Goal: Task Accomplishment & Management: Use online tool/utility

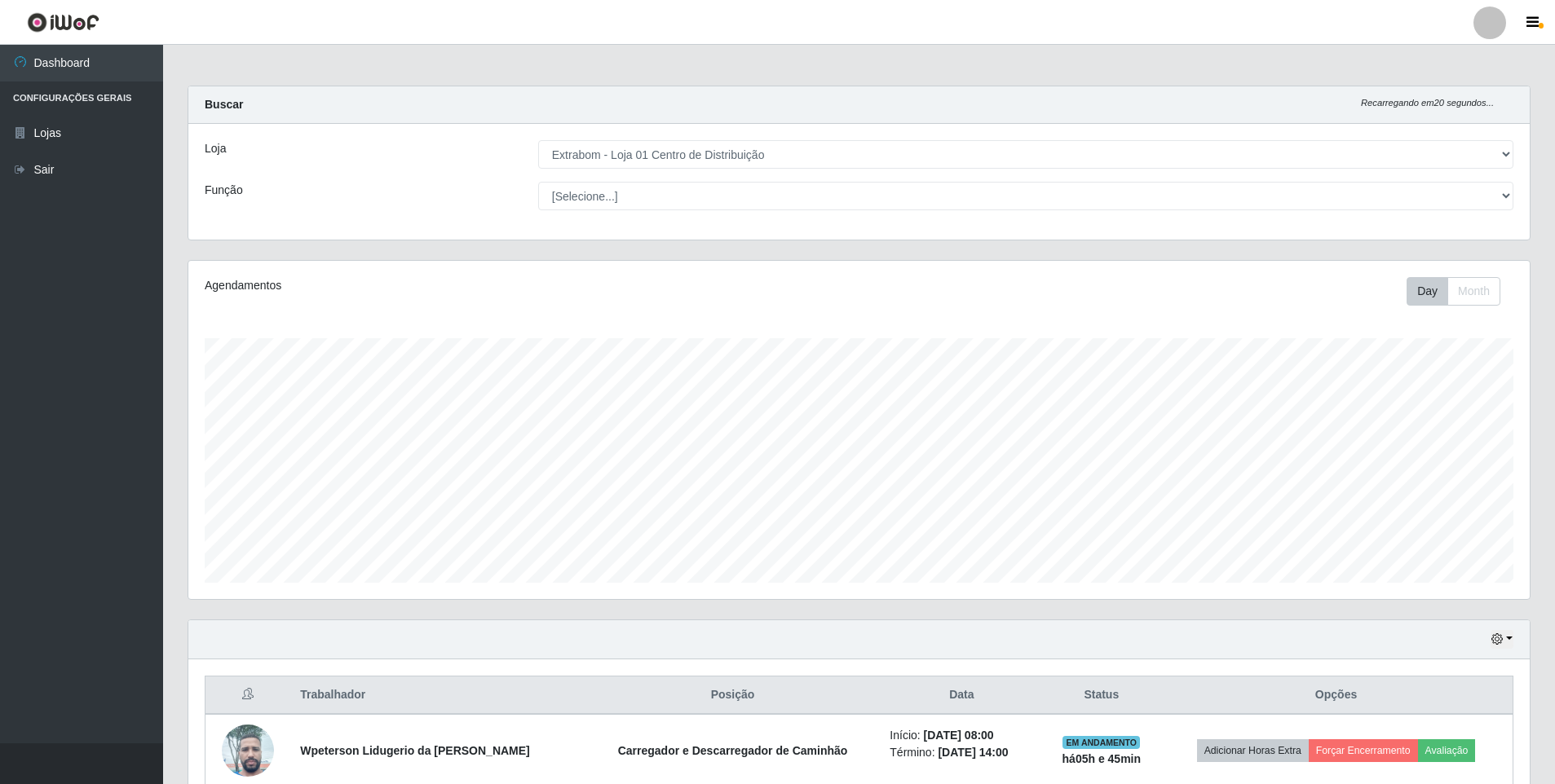
select select "435"
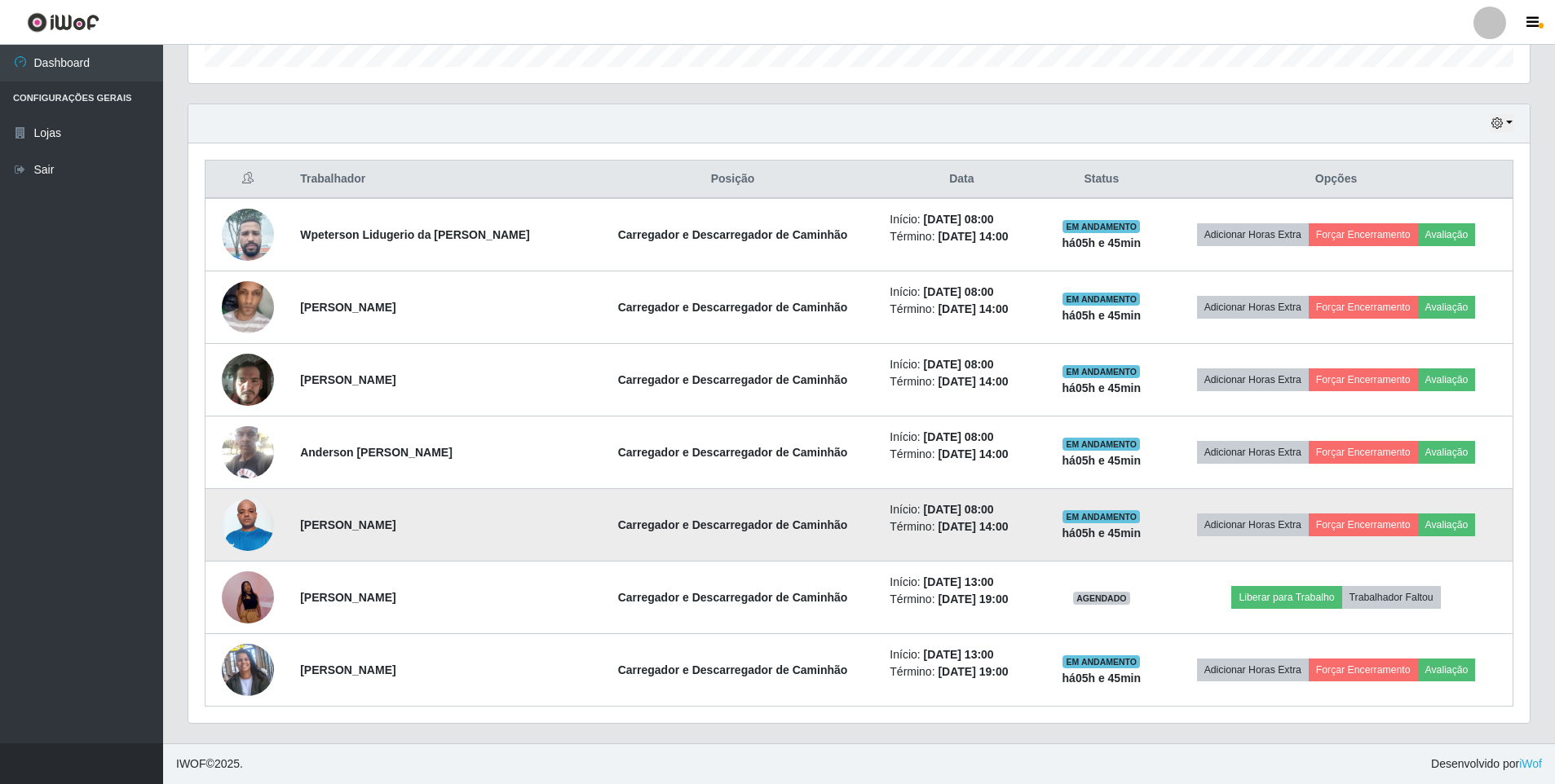
scroll to position [338, 1341]
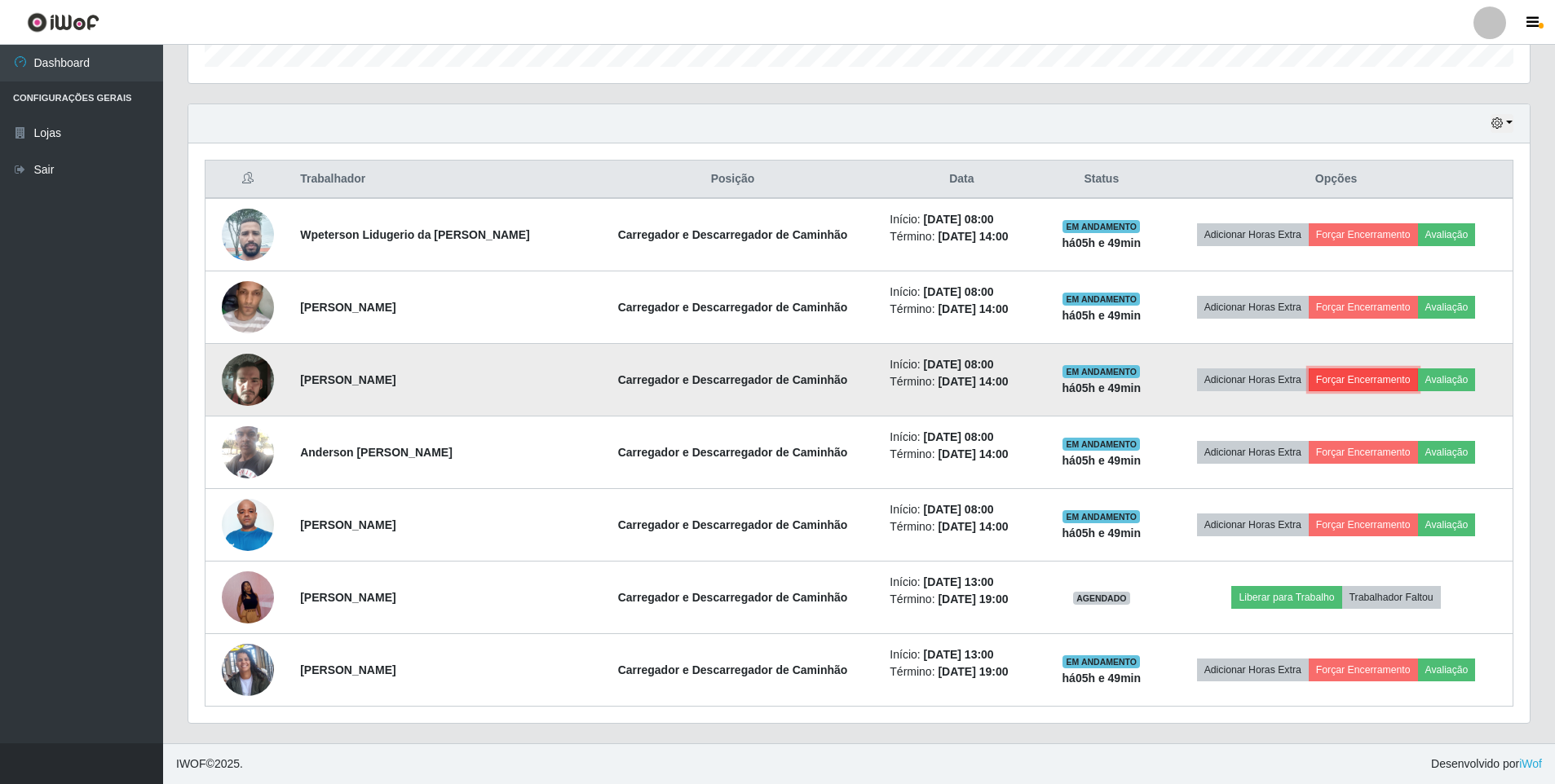
click at [1345, 386] on button "Forçar Encerramento" at bounding box center [1362, 380] width 109 height 23
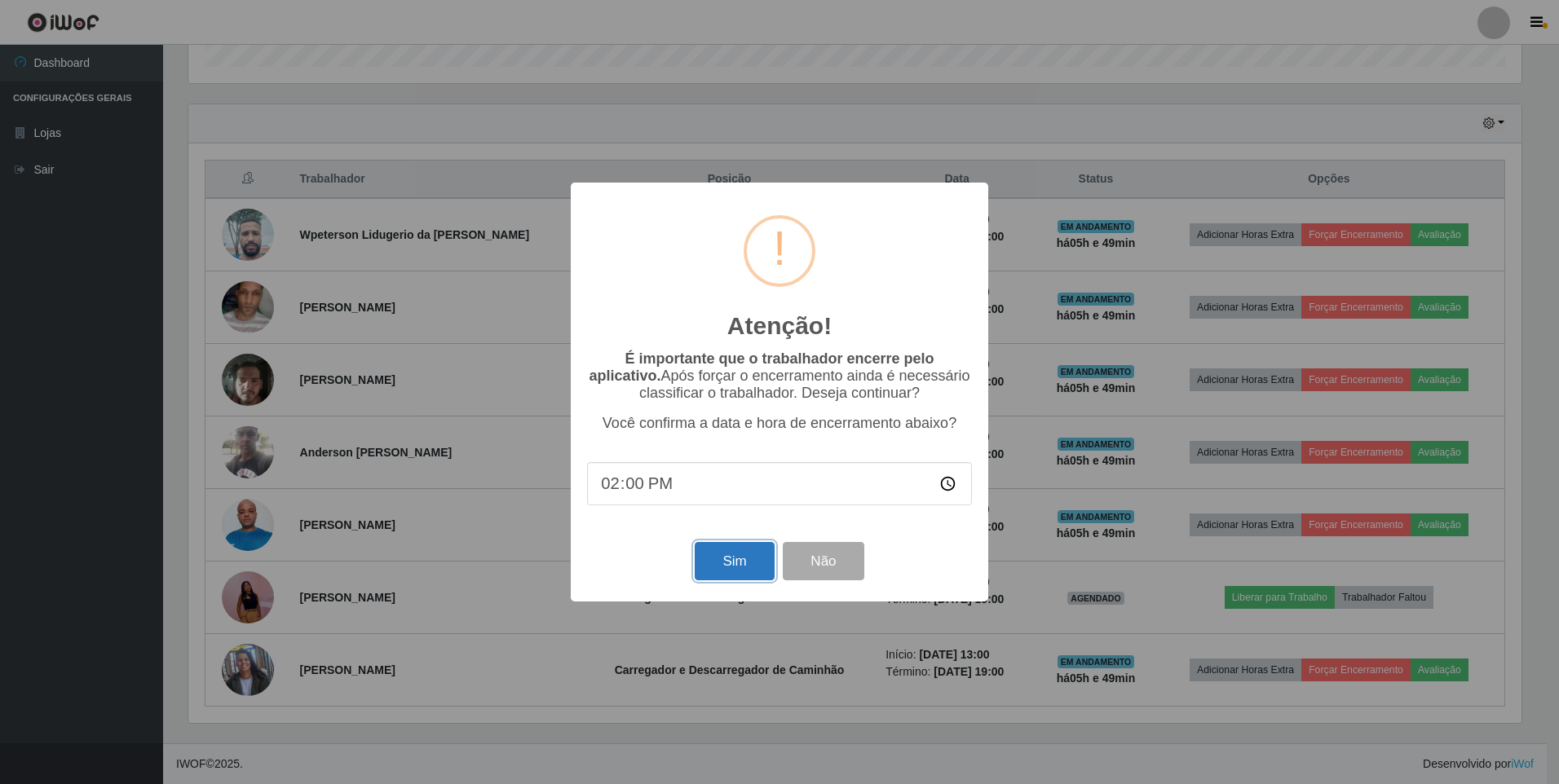
click at [730, 567] on button "Sim" at bounding box center [734, 560] width 79 height 39
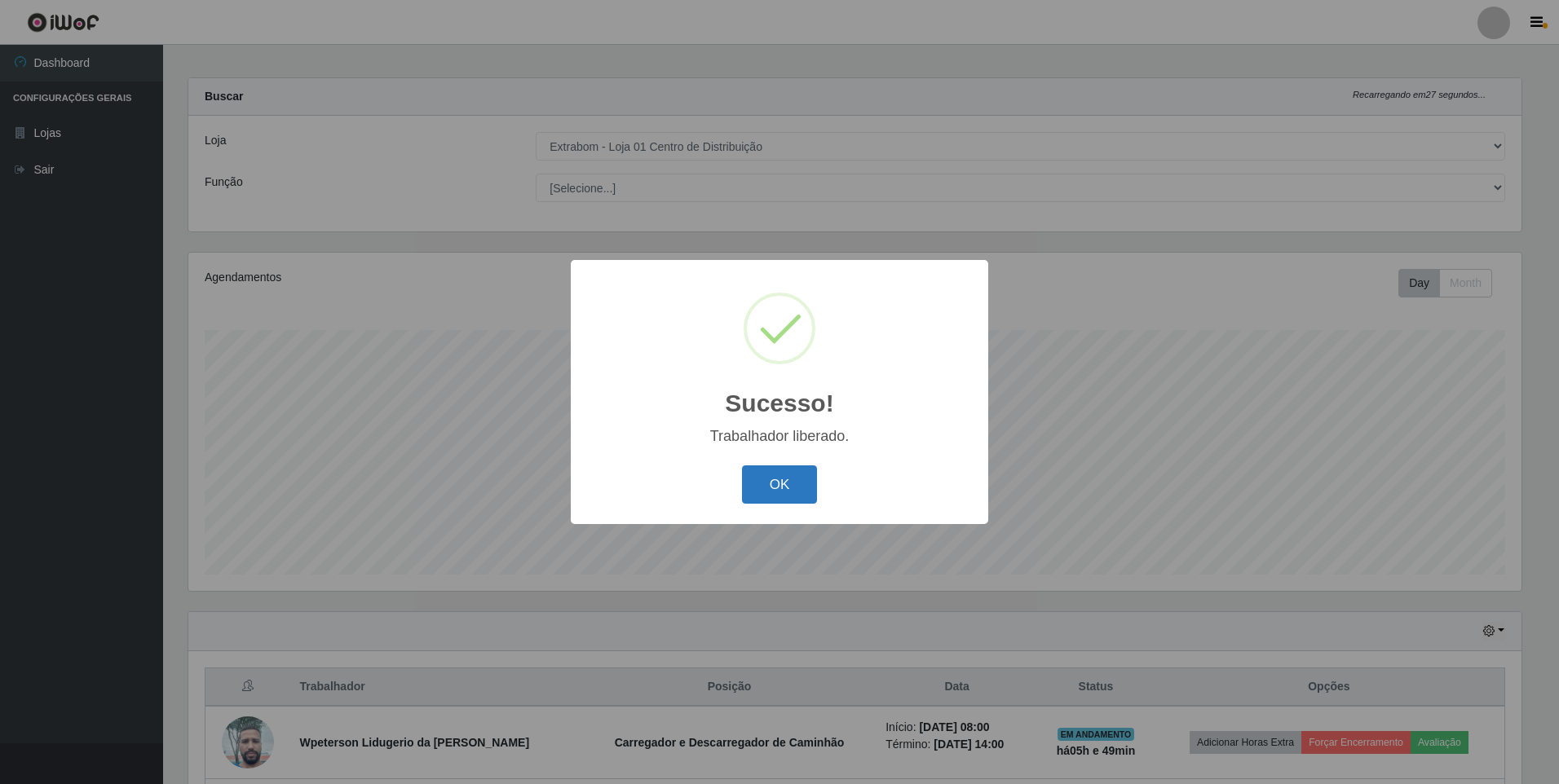
click at [805, 493] on button "OK" at bounding box center [780, 484] width 75 height 39
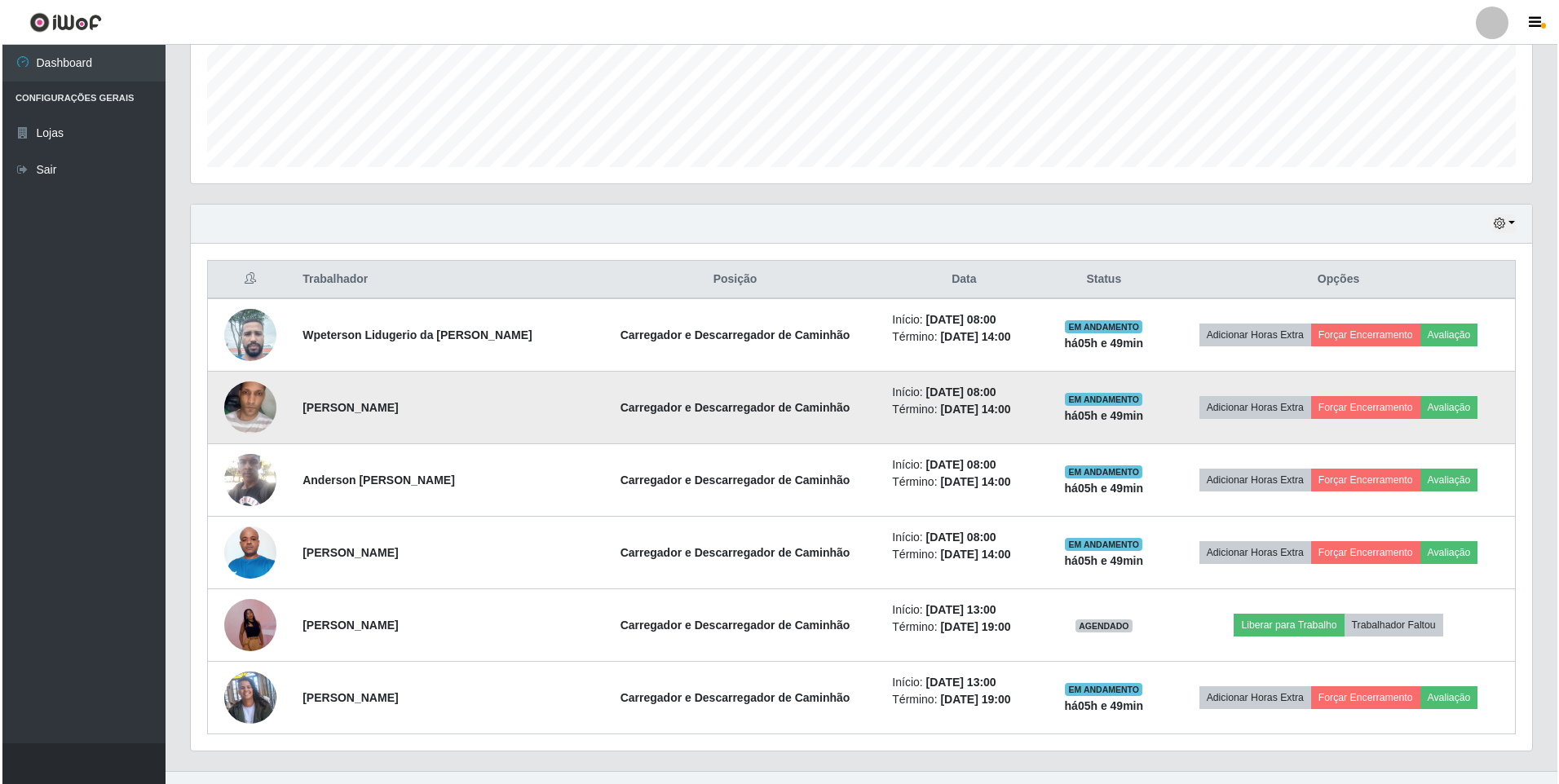
scroll to position [443, 0]
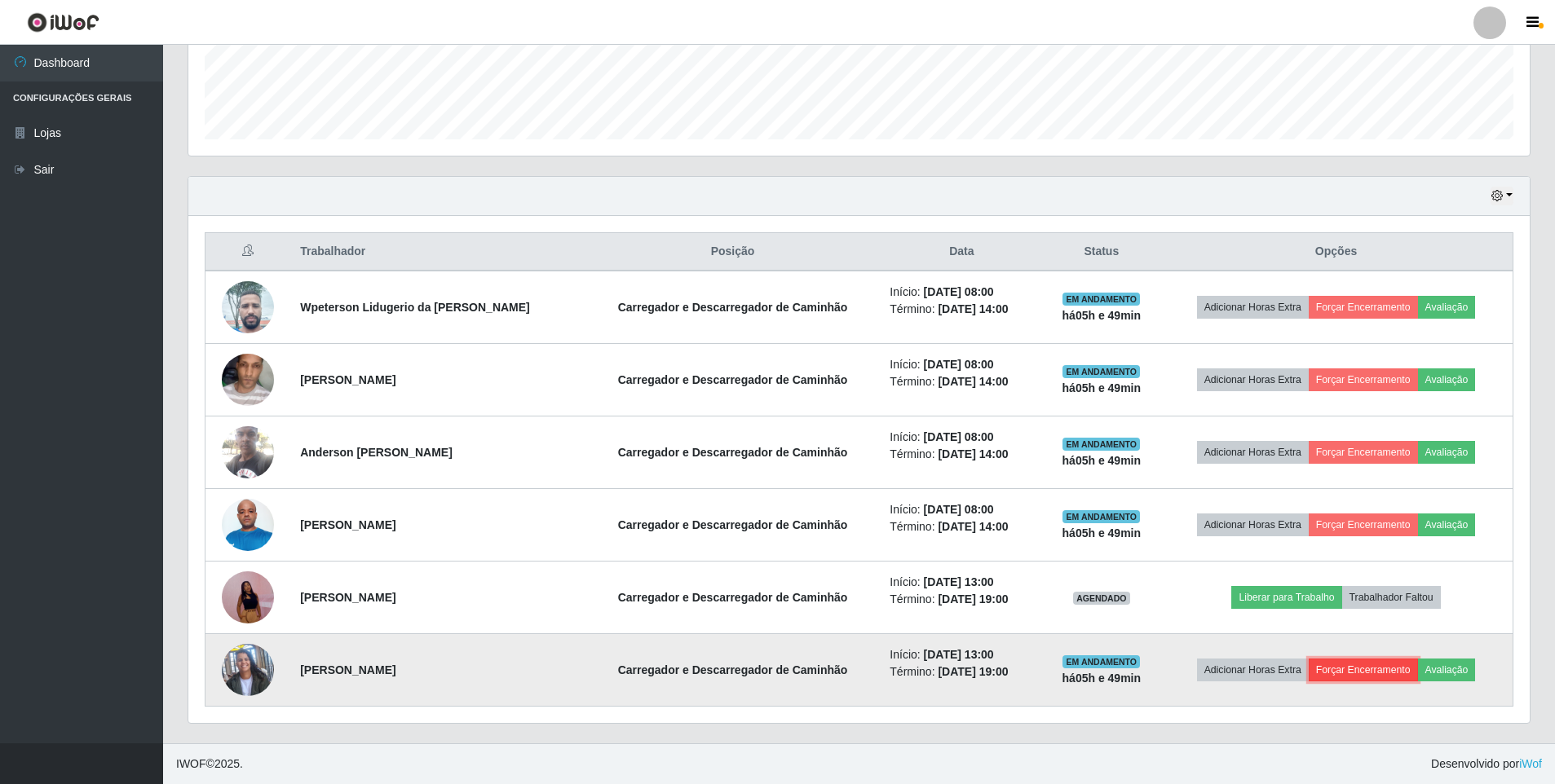
click at [1346, 670] on button "Forçar Encerramento" at bounding box center [1362, 670] width 109 height 23
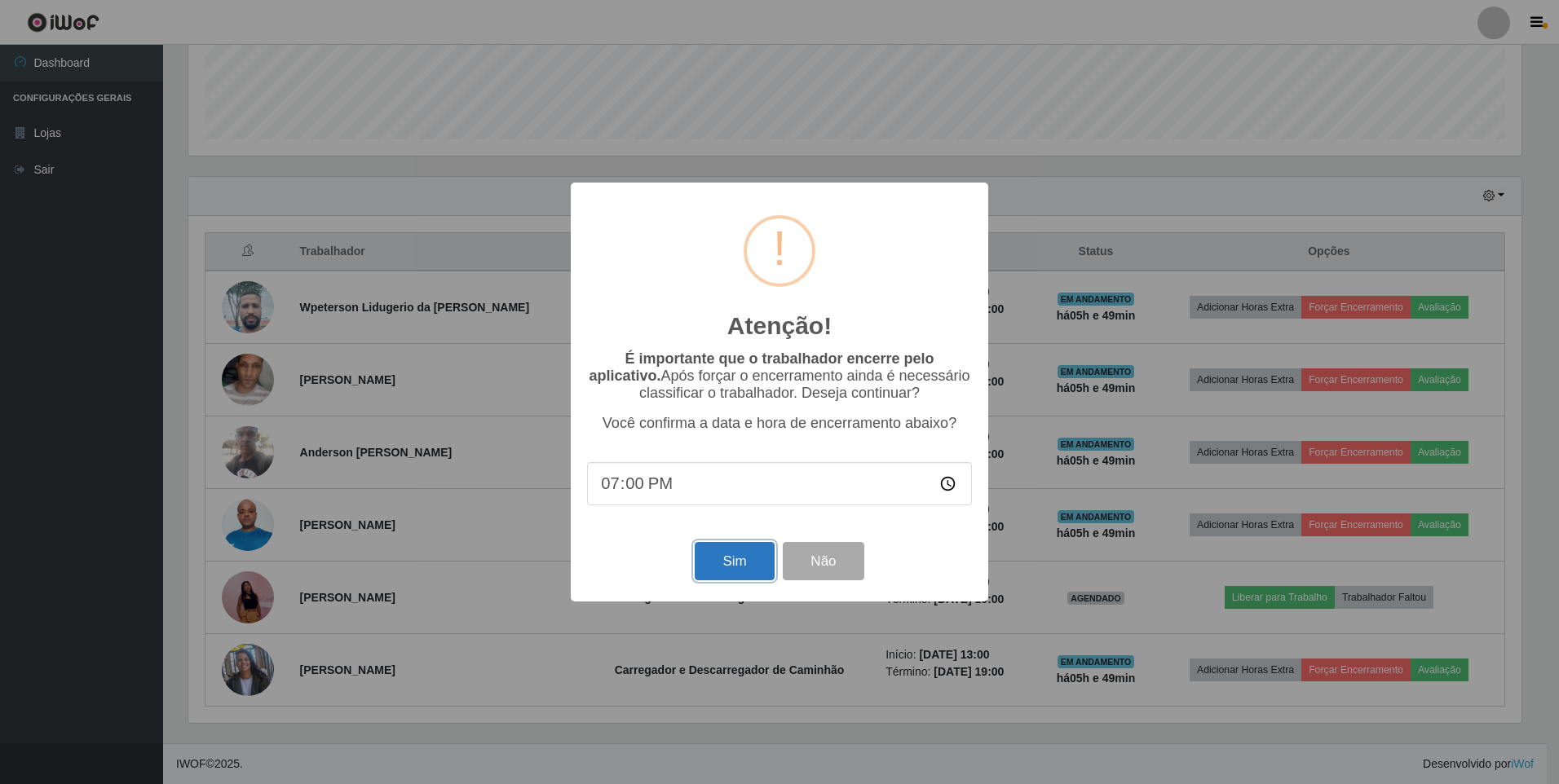
click at [728, 548] on button "Sim" at bounding box center [734, 560] width 79 height 39
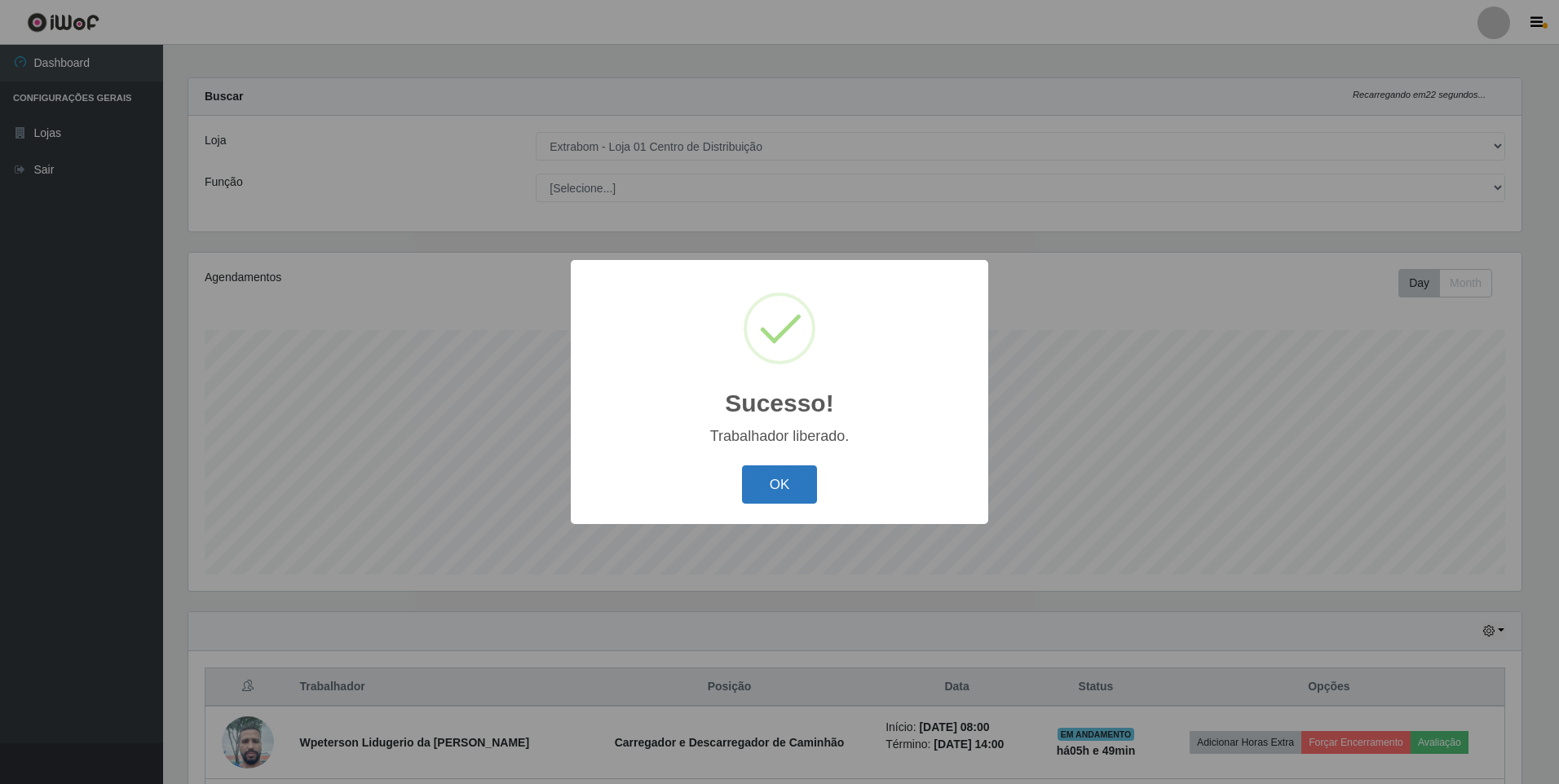
click at [775, 492] on button "OK" at bounding box center [780, 484] width 75 height 39
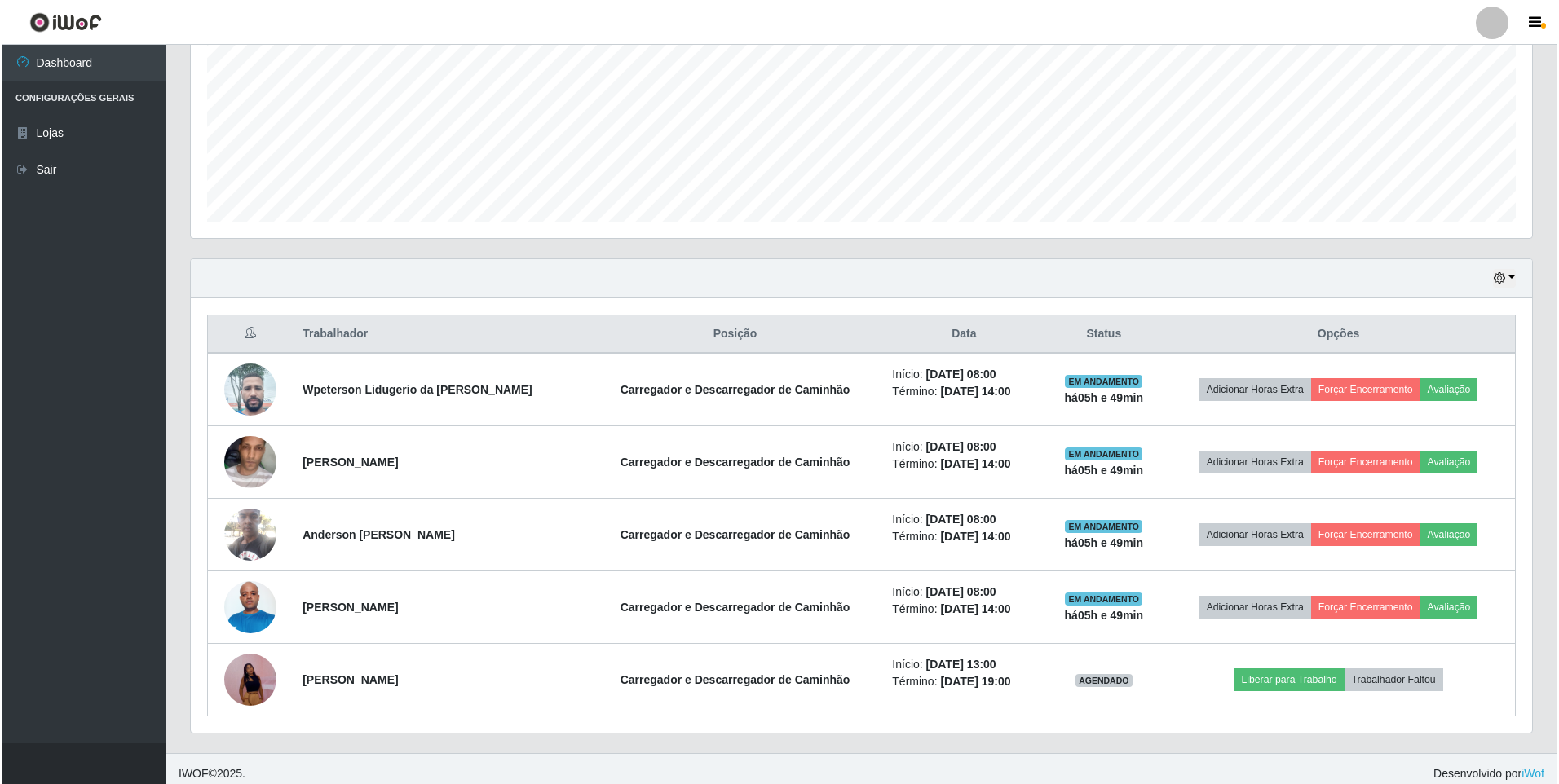
scroll to position [371, 0]
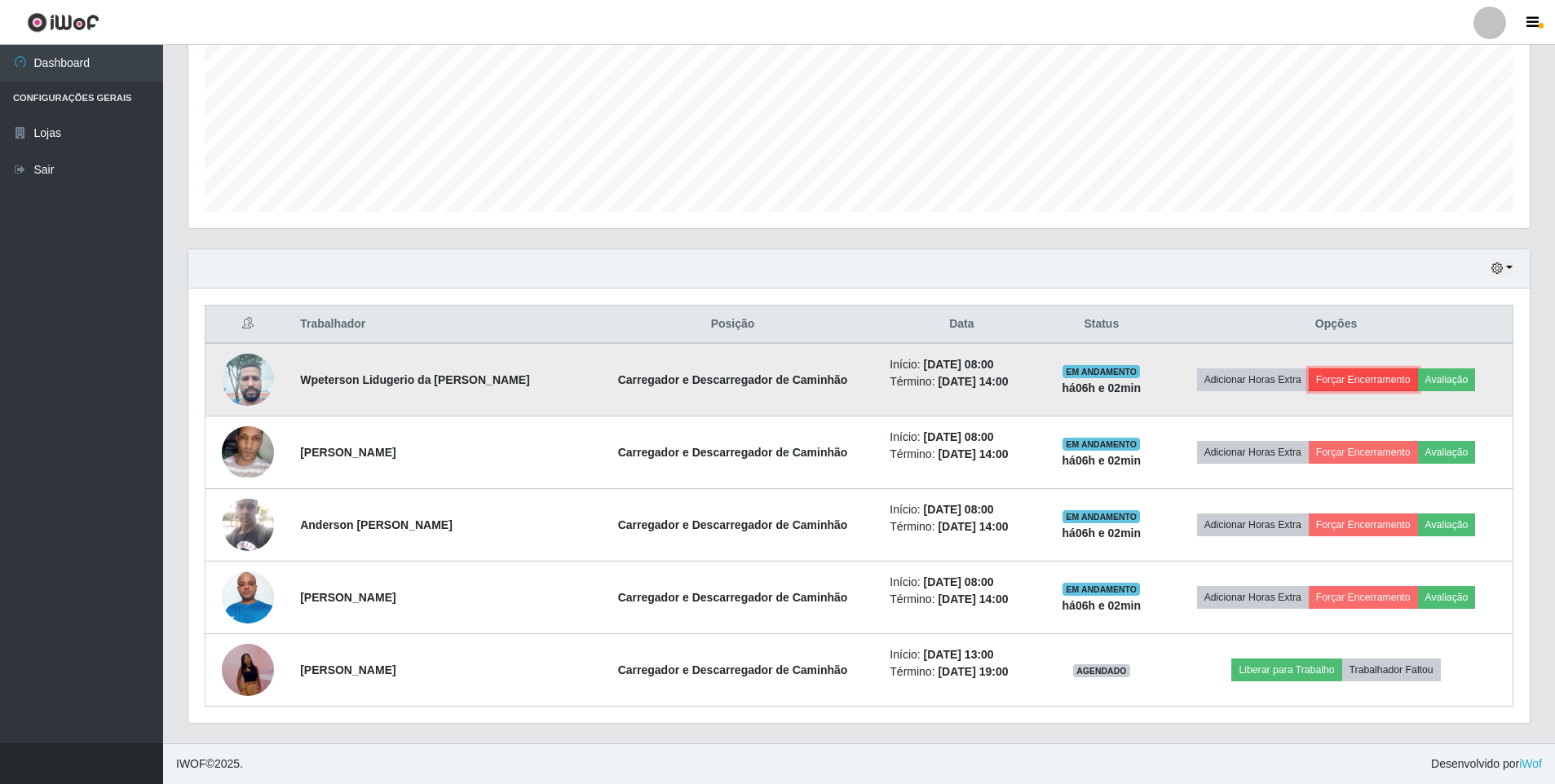
click at [1344, 376] on button "Forçar Encerramento" at bounding box center [1362, 380] width 109 height 23
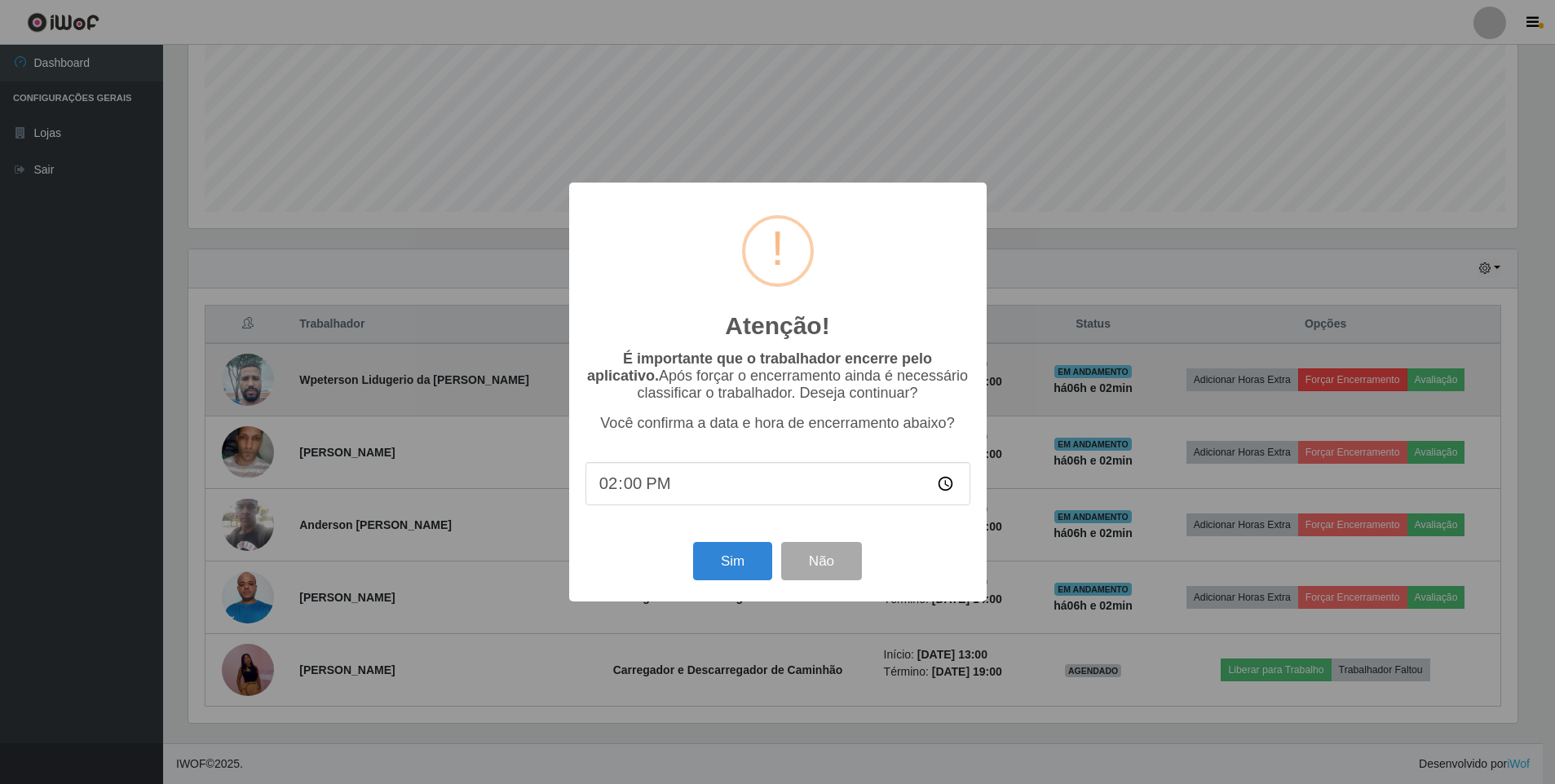
scroll to position [338, 1333]
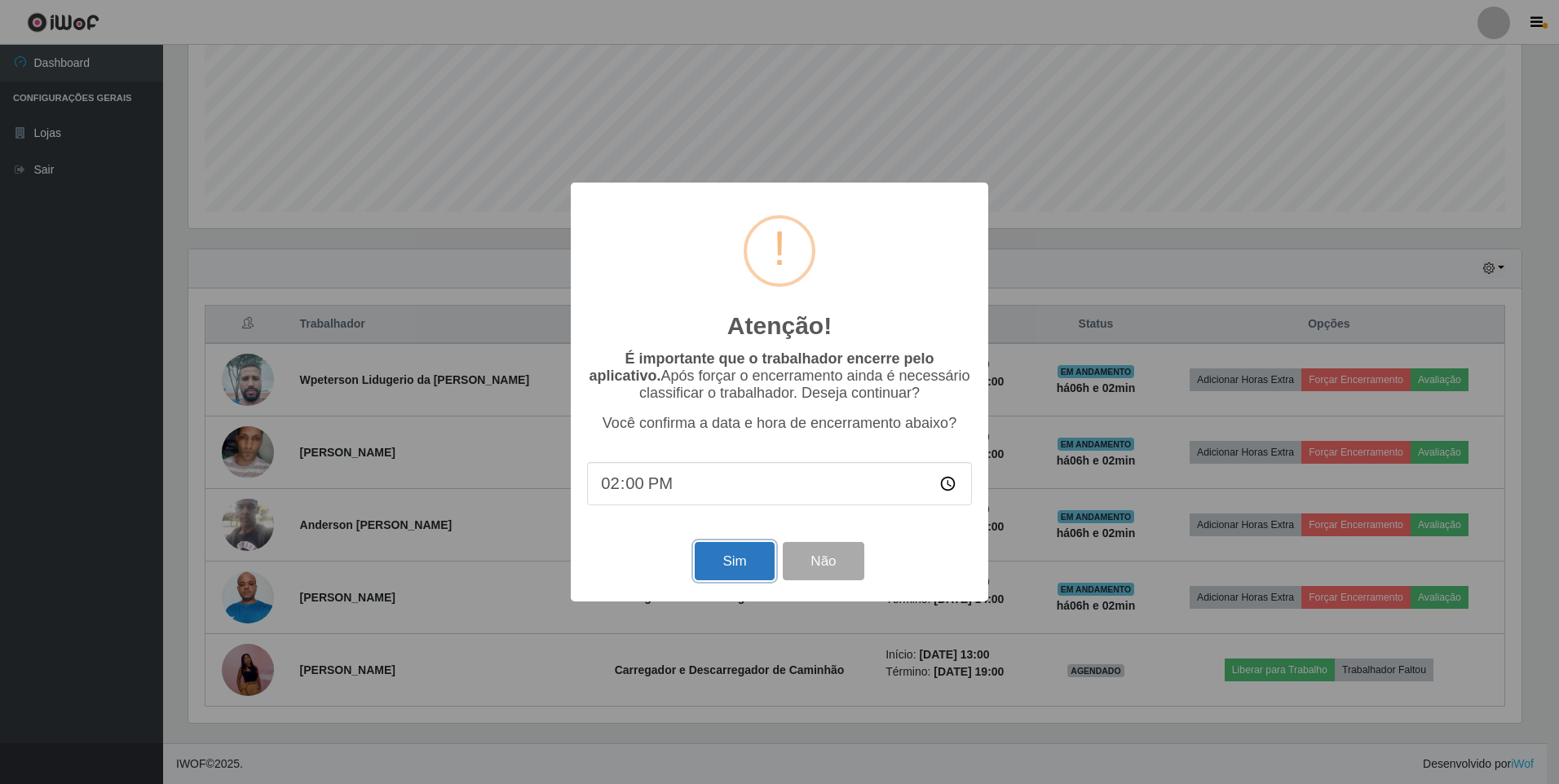
click at [730, 567] on button "Sim" at bounding box center [734, 560] width 79 height 39
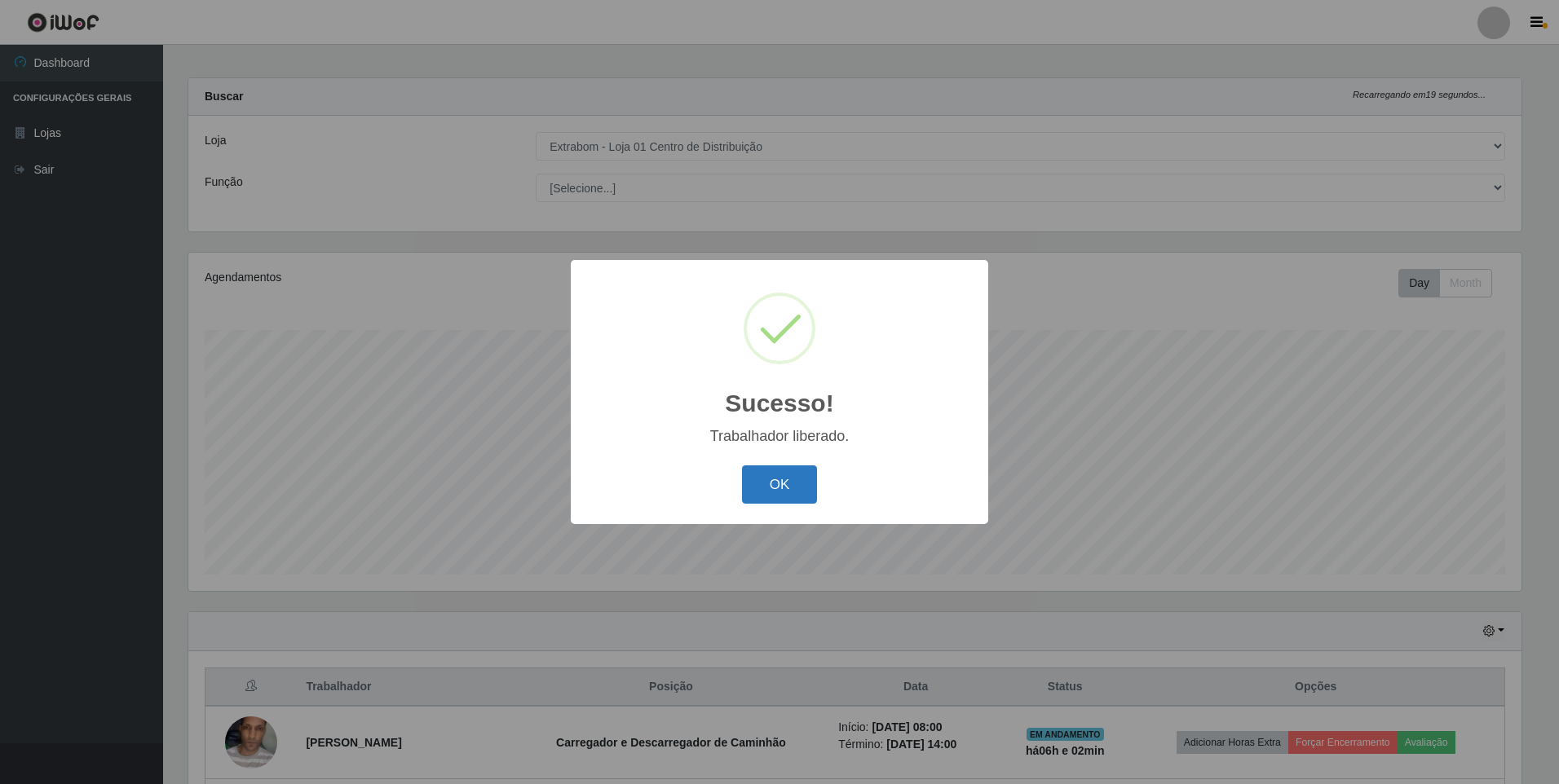
click at [773, 501] on button "OK" at bounding box center [780, 484] width 75 height 39
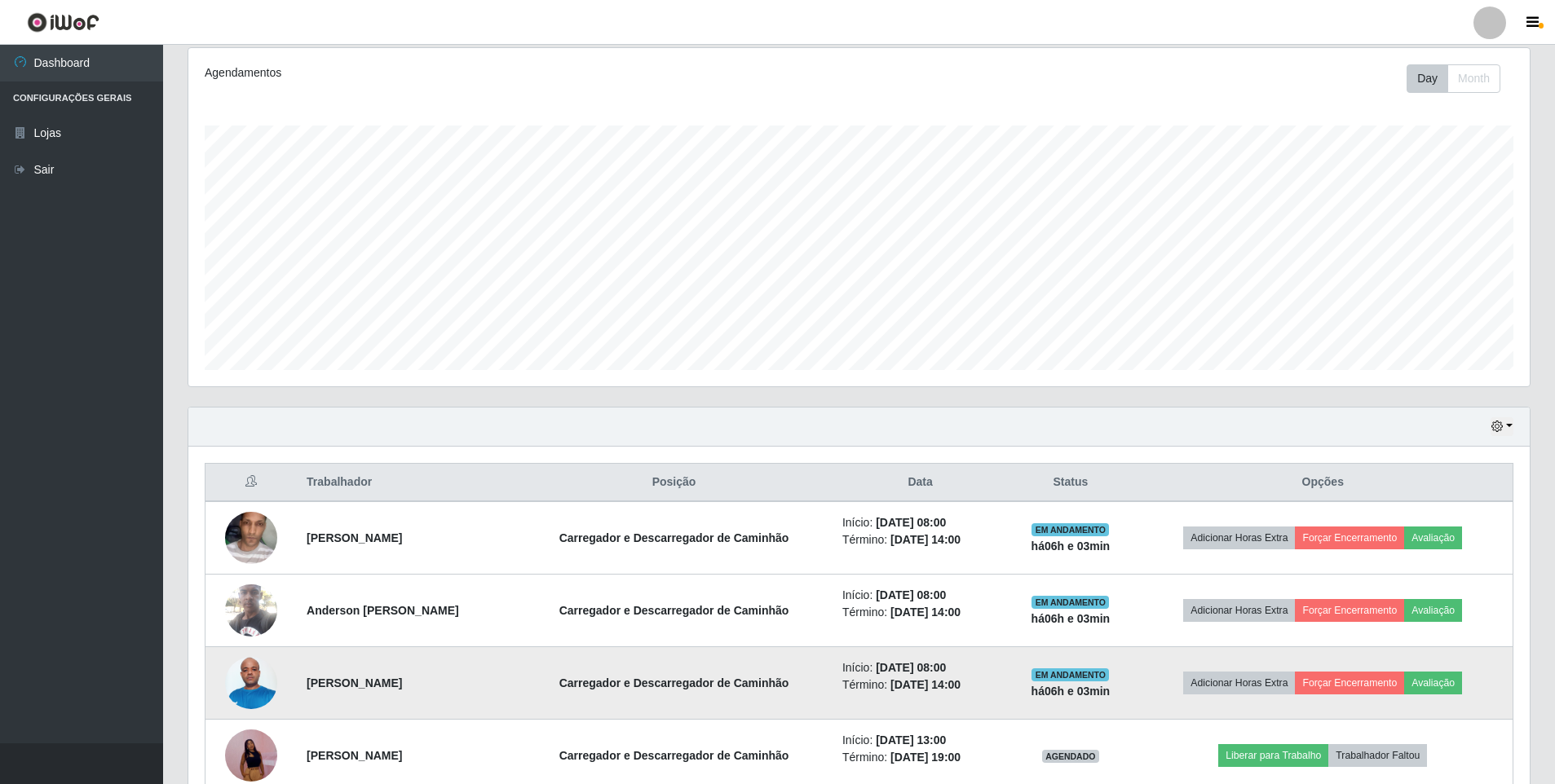
scroll to position [252, 0]
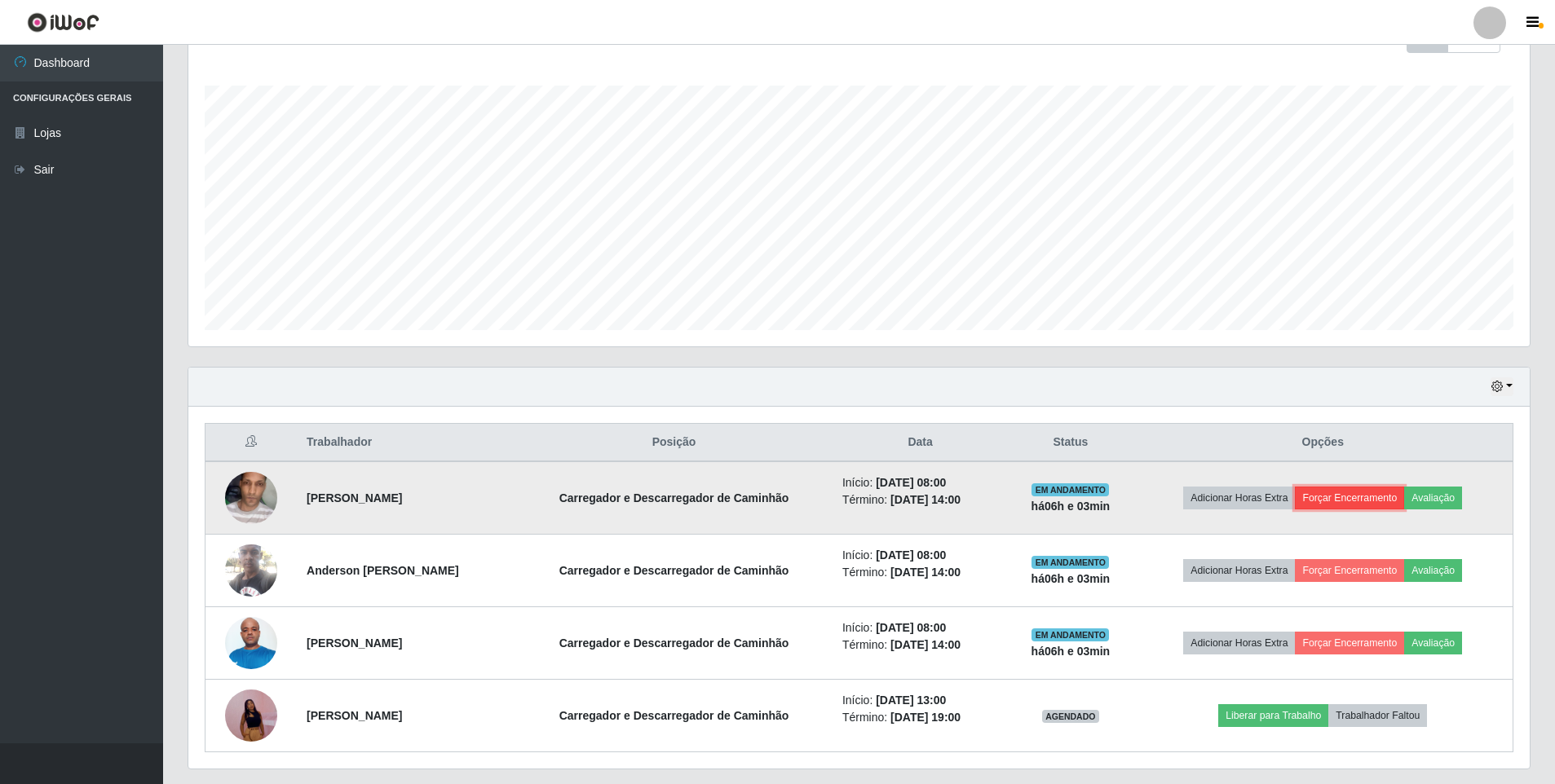
click at [1370, 501] on button "Forçar Encerramento" at bounding box center [1348, 498] width 109 height 23
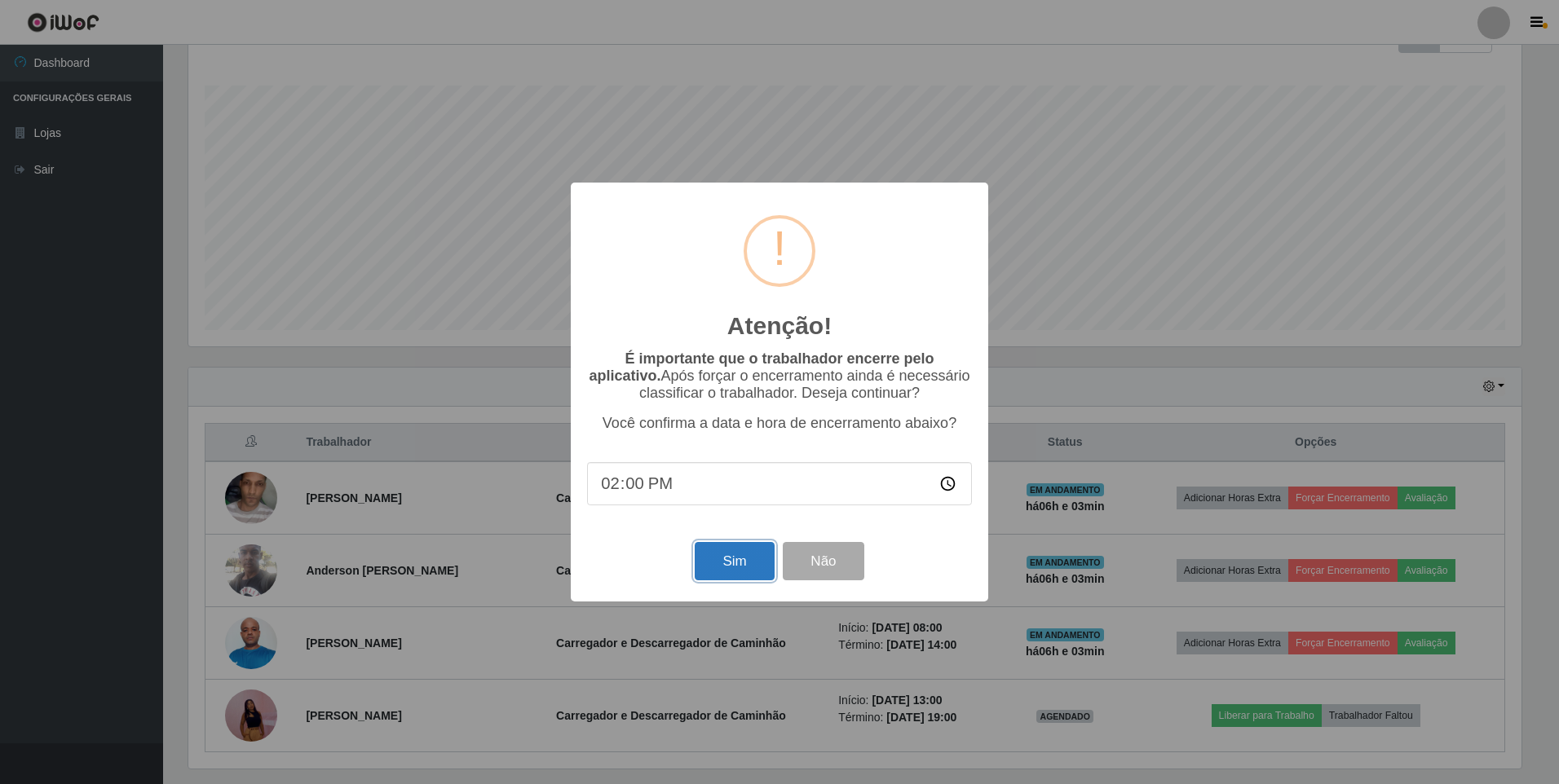
click at [743, 573] on button "Sim" at bounding box center [734, 560] width 79 height 39
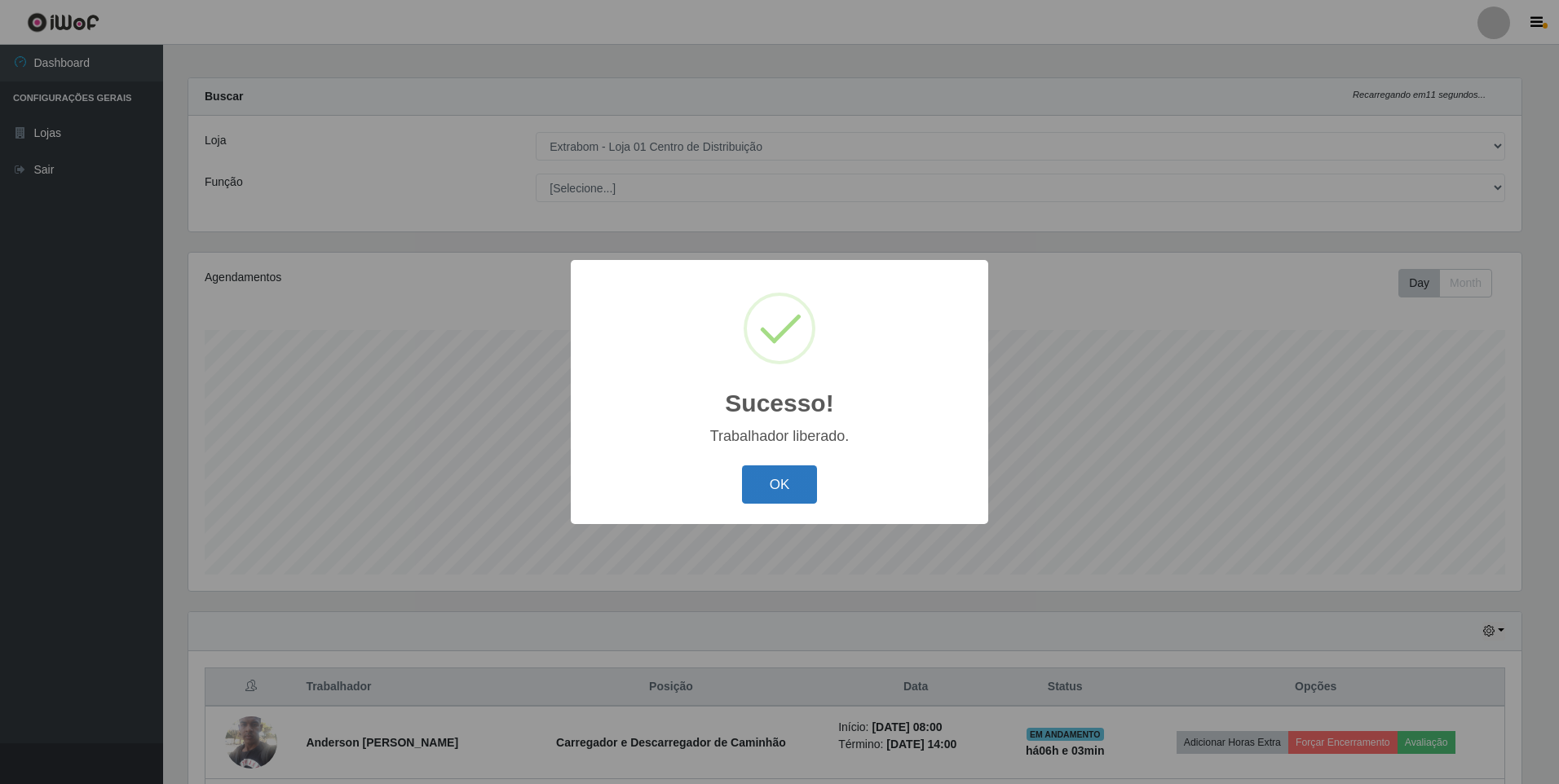
click at [761, 487] on button "OK" at bounding box center [780, 484] width 75 height 39
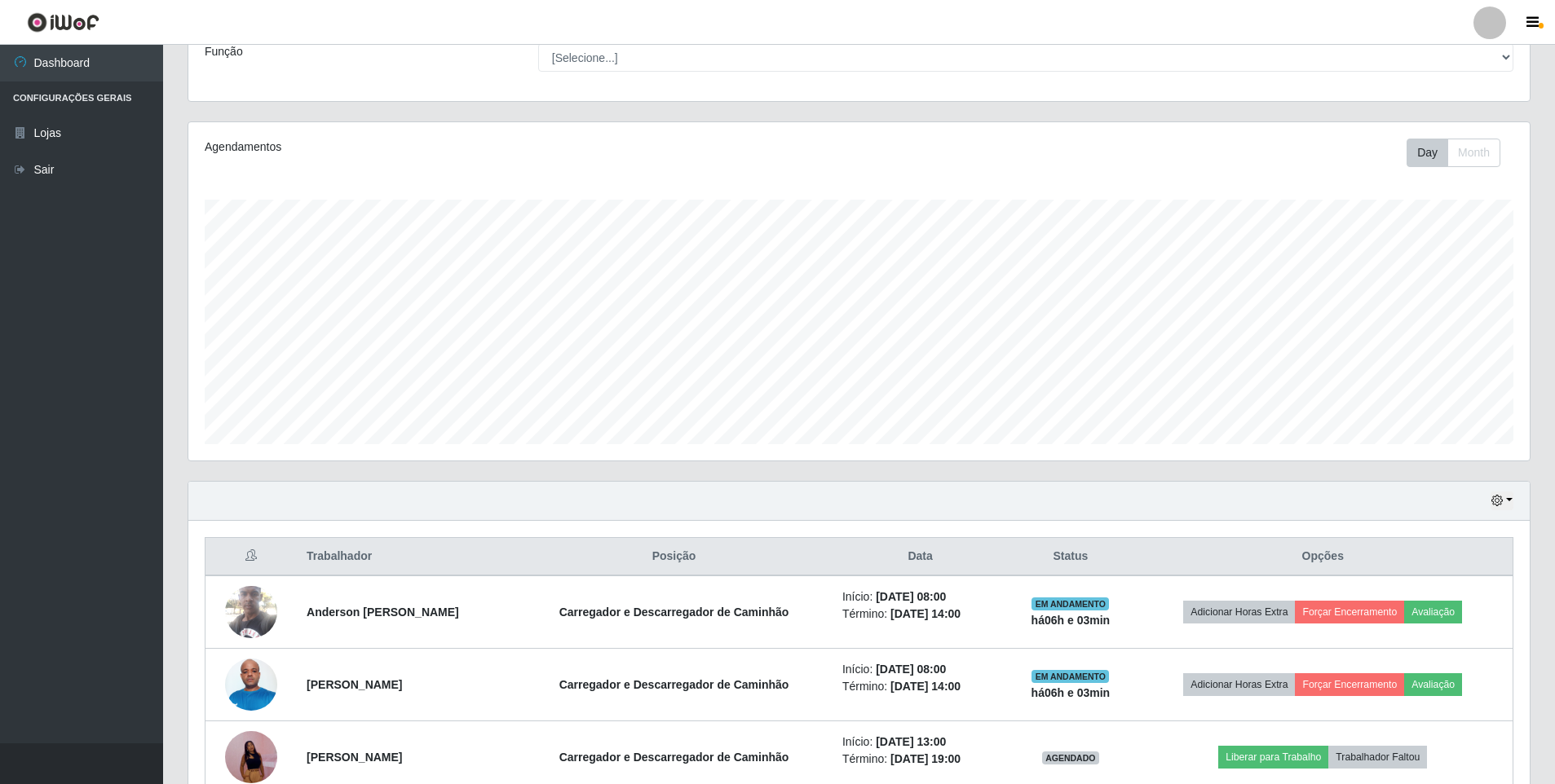
scroll to position [171, 0]
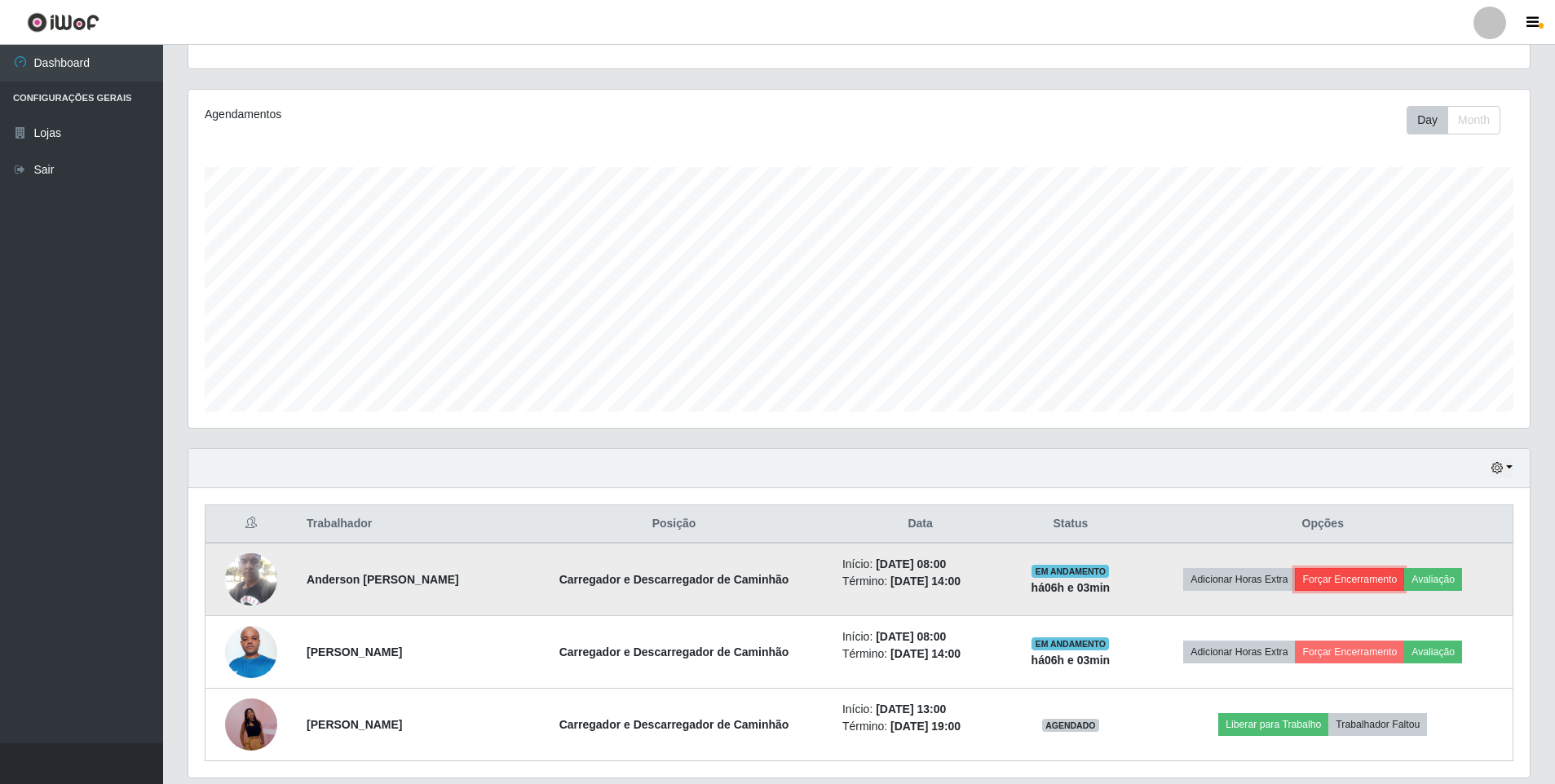
click at [1371, 582] on button "Forçar Encerramento" at bounding box center [1348, 579] width 109 height 23
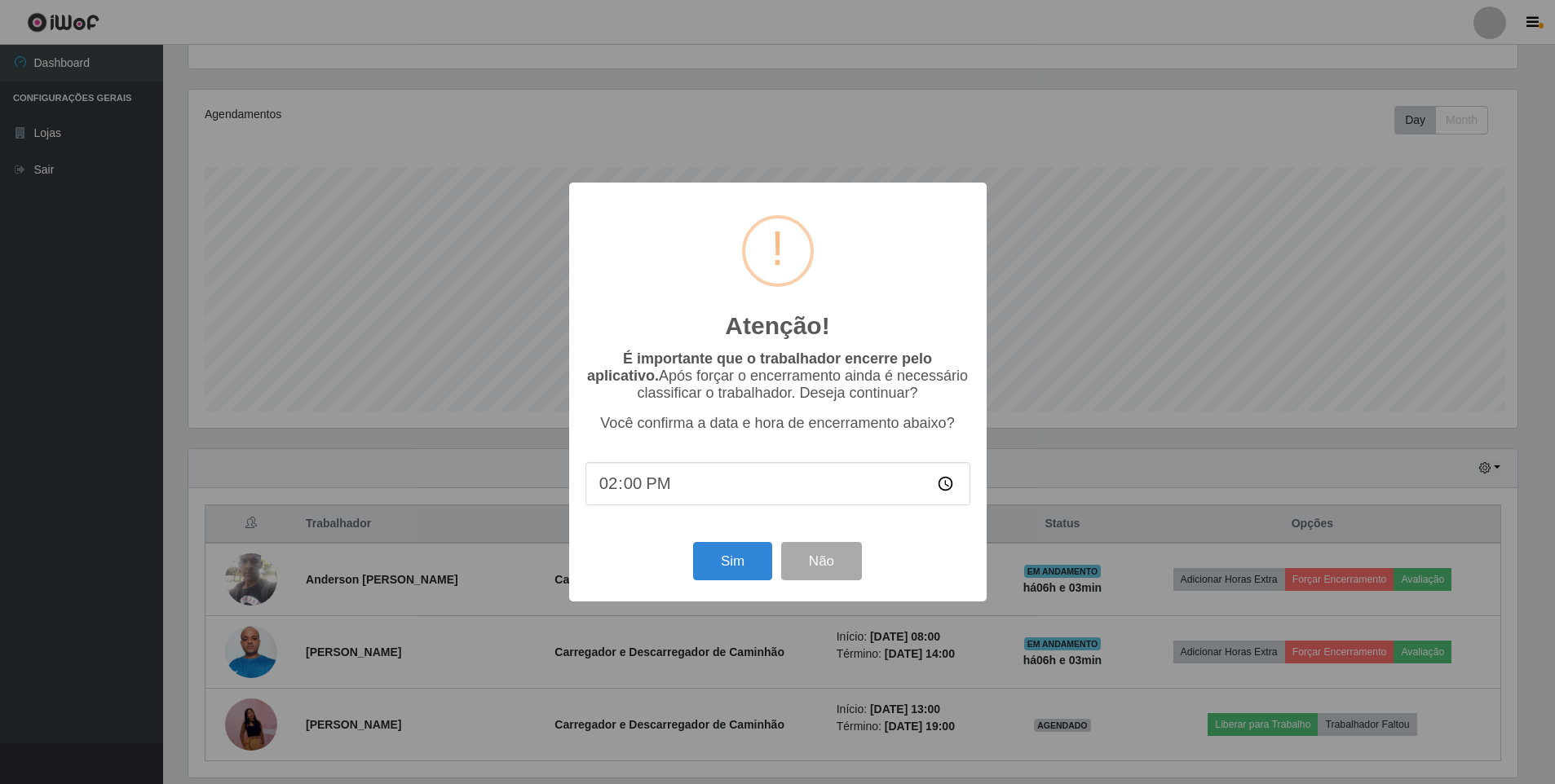
scroll to position [338, 1333]
click at [712, 564] on button "Sim" at bounding box center [734, 560] width 79 height 39
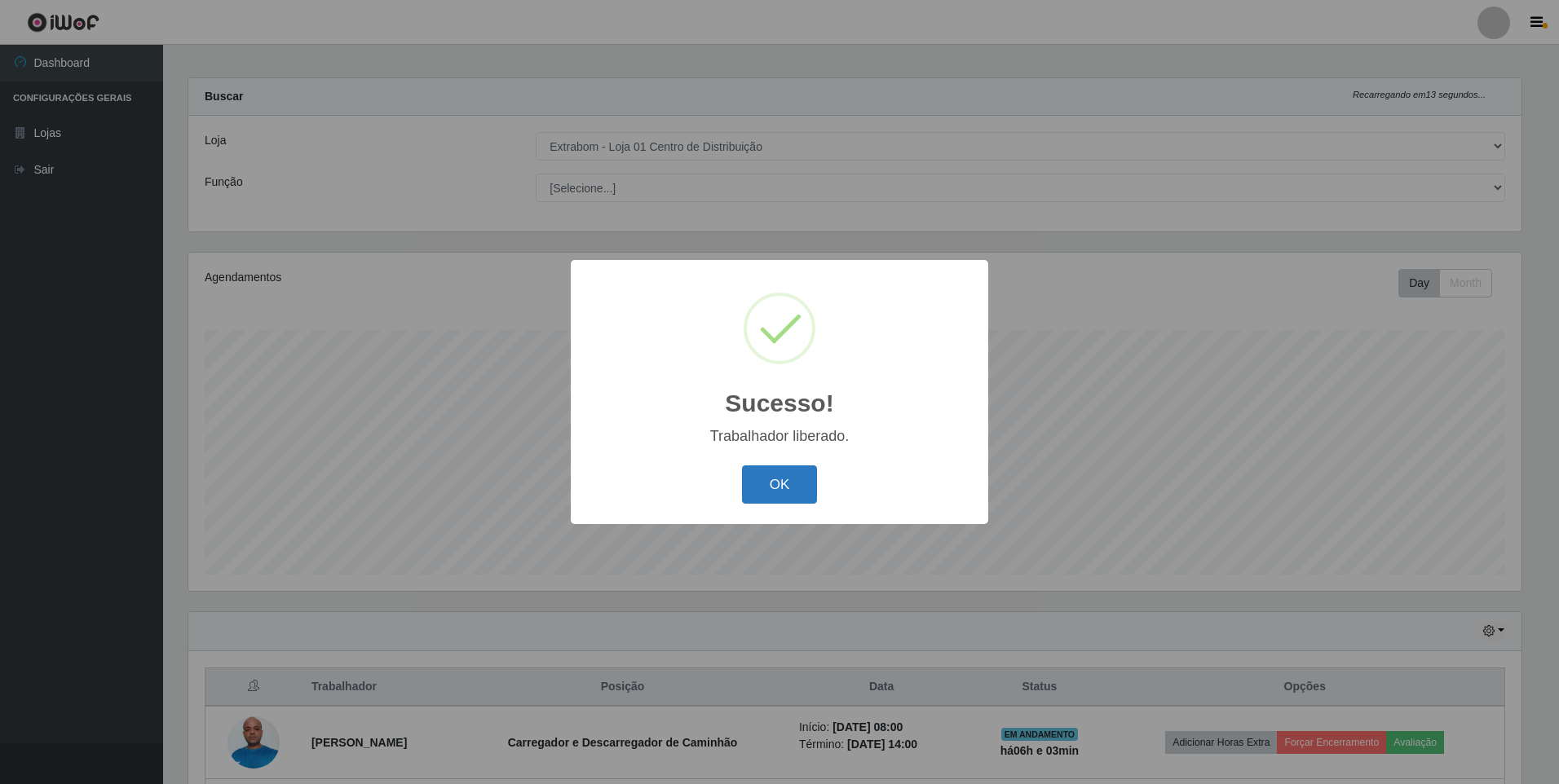
click at [756, 479] on button "OK" at bounding box center [780, 484] width 75 height 39
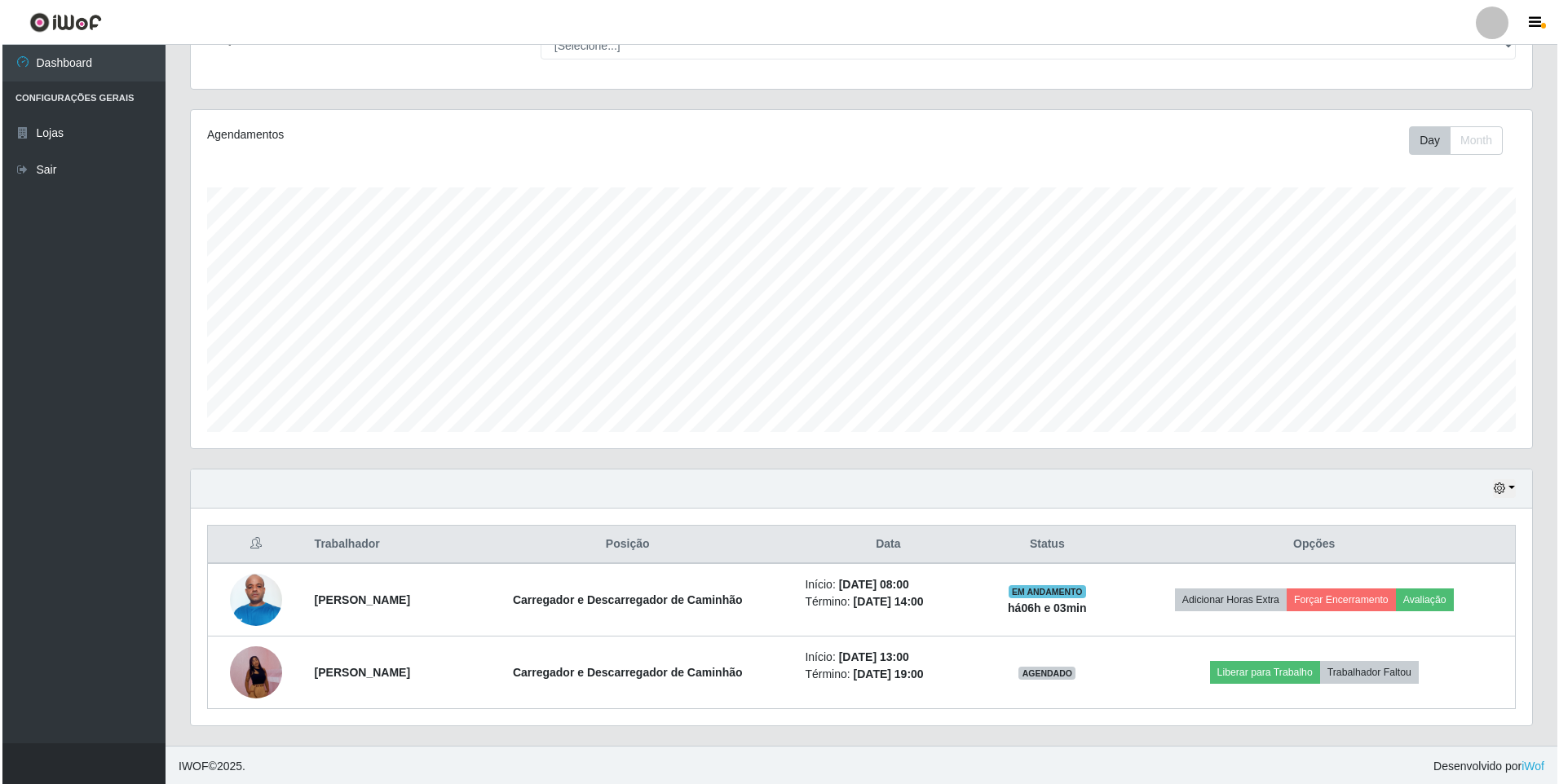
scroll to position [153, 0]
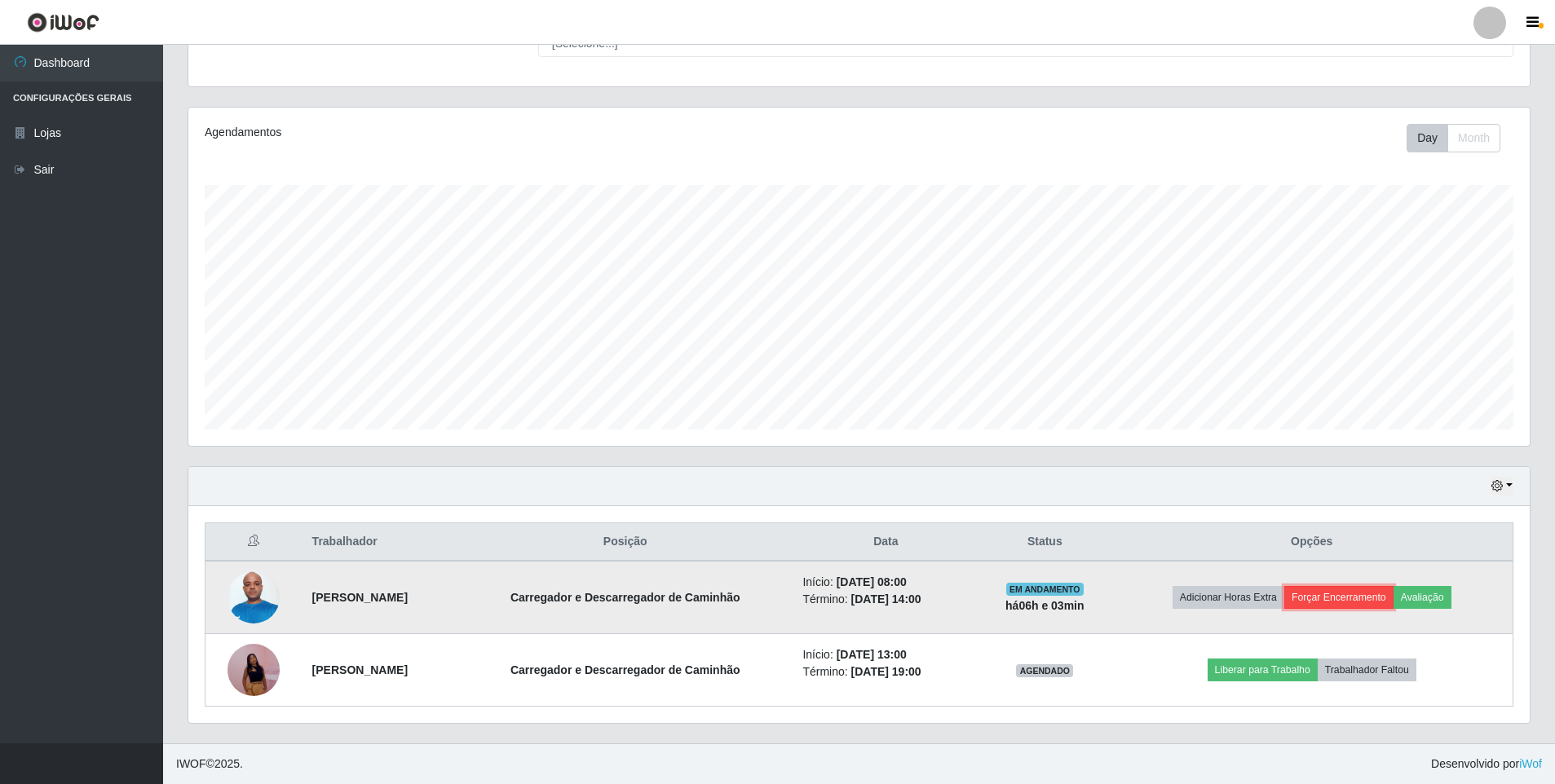
click at [1359, 595] on button "Forçar Encerramento" at bounding box center [1338, 597] width 109 height 23
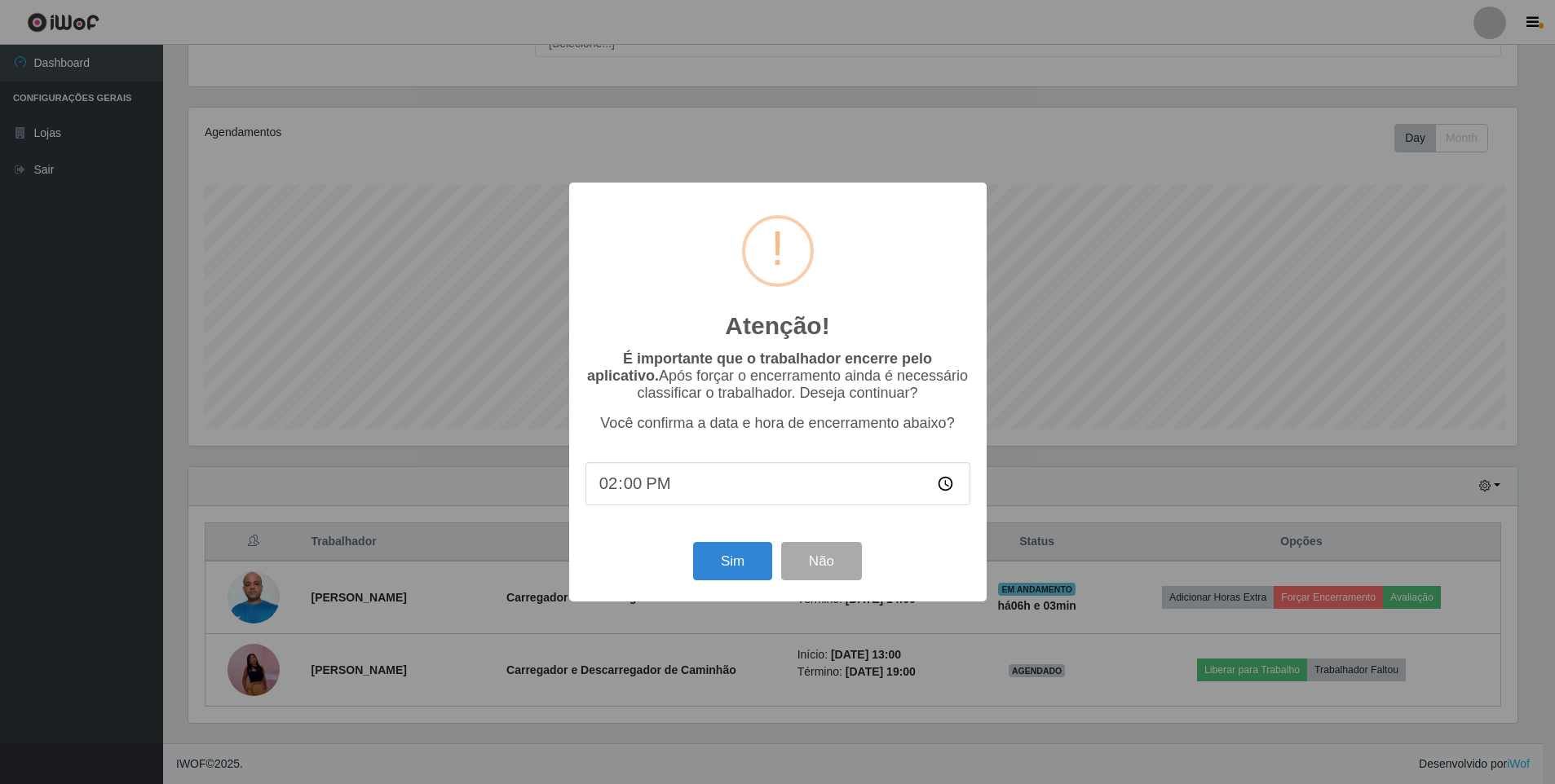
scroll to position [338, 1333]
click at [724, 560] on button "Sim" at bounding box center [734, 560] width 79 height 39
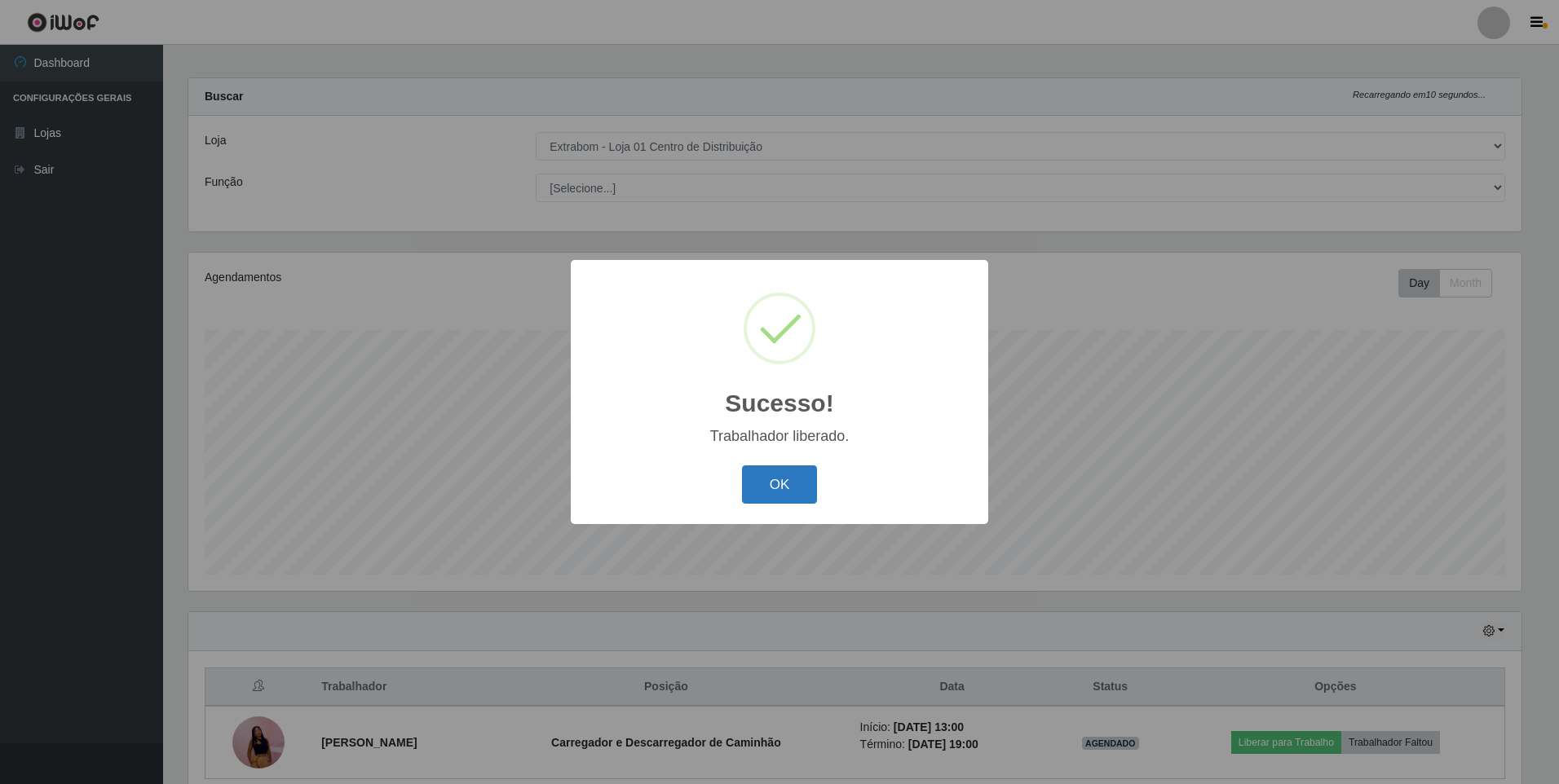
click at [766, 485] on button "OK" at bounding box center [780, 484] width 75 height 39
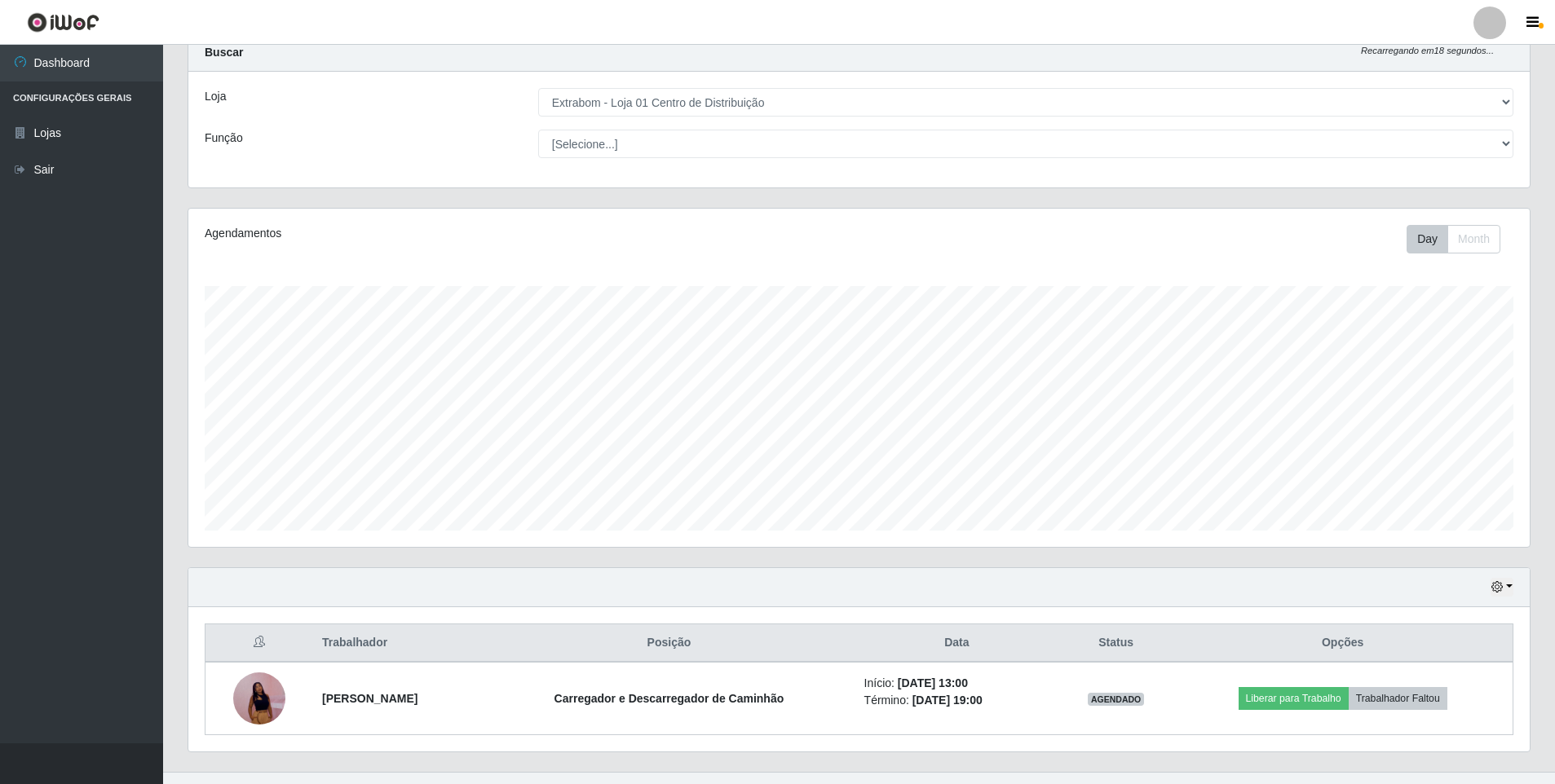
scroll to position [80, 0]
